Goal: Information Seeking & Learning: Learn about a topic

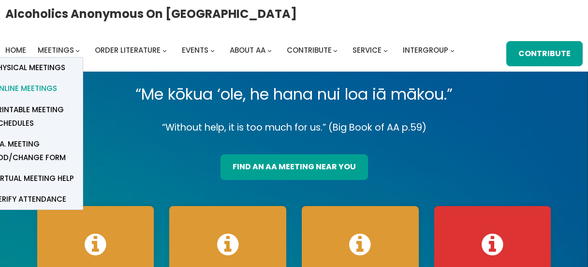
click at [41, 85] on span "Online Meetings" at bounding box center [25, 89] width 64 height 14
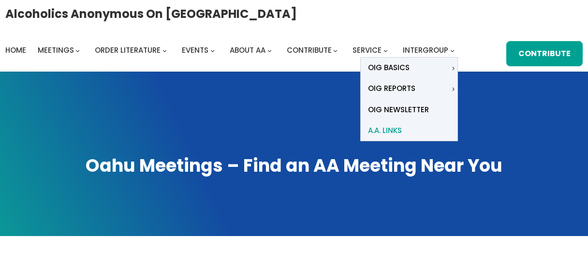
click at [394, 127] on span "A.A. Links" at bounding box center [385, 131] width 34 height 14
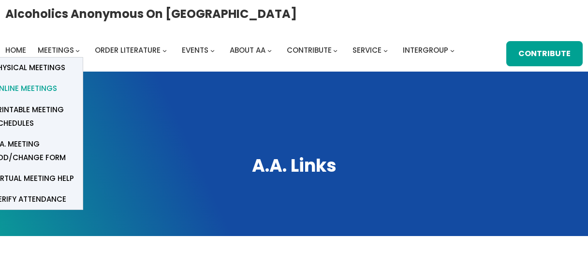
click at [33, 87] on span "Online Meetings" at bounding box center [25, 89] width 64 height 14
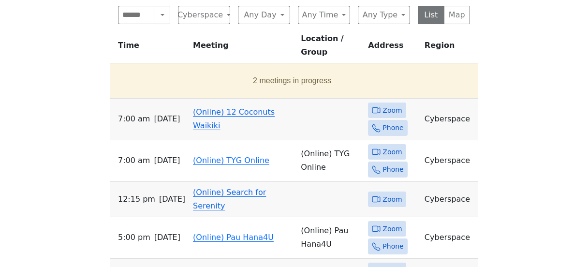
scroll to position [395, 0]
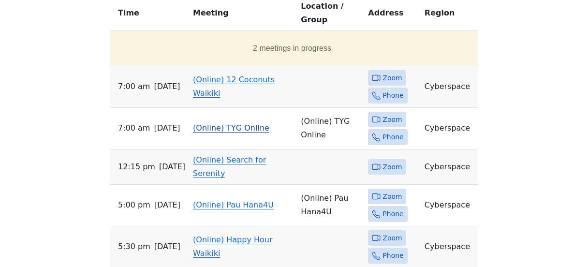
click at [373, 115] on icon at bounding box center [376, 119] width 9 height 9
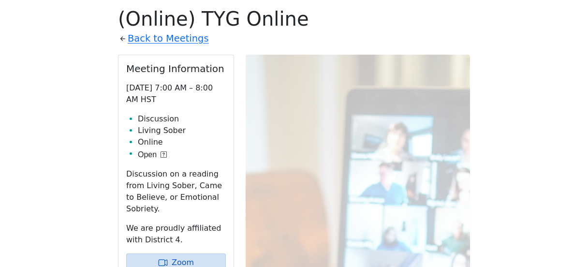
scroll to position [374, 0]
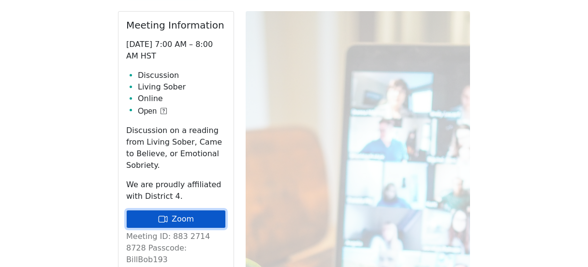
click at [192, 216] on link "Zoom" at bounding box center [176, 219] width 100 height 18
